Goal: Task Accomplishment & Management: Use online tool/utility

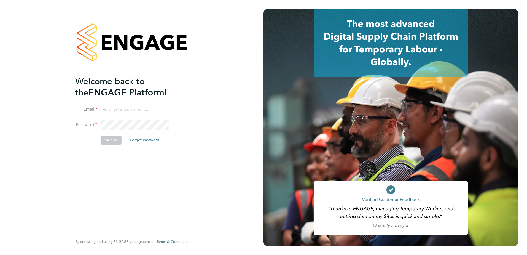
type input "tim.hawkridge@vistry.co.uk"
click at [111, 138] on button "Sign In" at bounding box center [111, 139] width 21 height 9
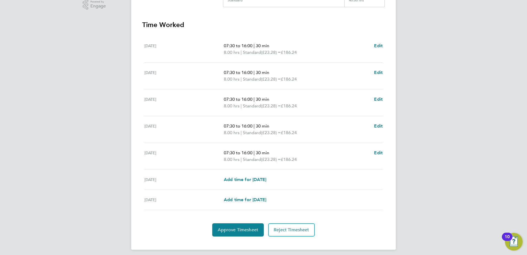
scroll to position [148, 0]
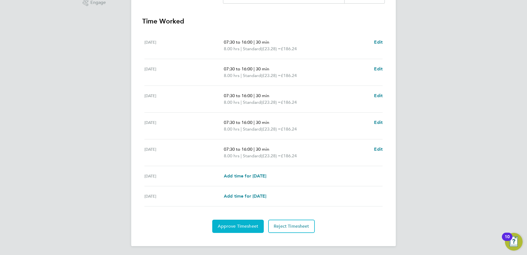
click at [238, 225] on span "Approve Timesheet" at bounding box center [238, 226] width 41 height 6
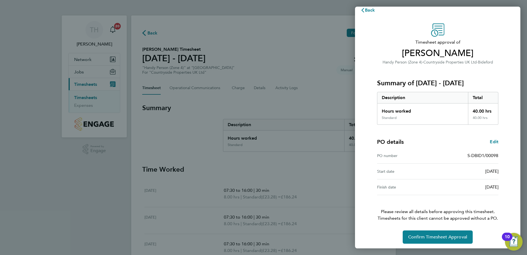
scroll to position [9, 0]
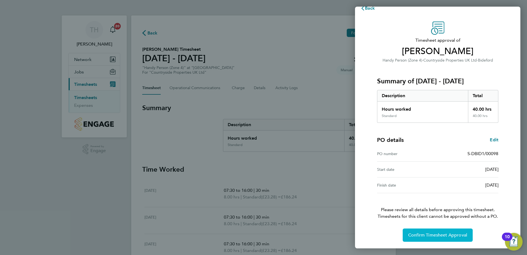
click at [429, 236] on span "Confirm Timesheet Approval" at bounding box center [437, 235] width 59 height 6
